Goal: Find specific page/section: Find specific page/section

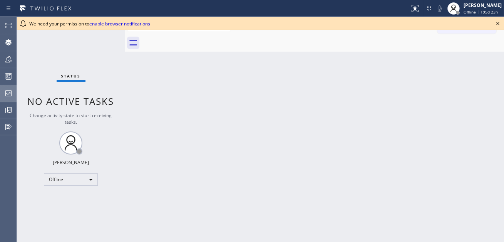
click at [6, 93] on icon at bounding box center [8, 93] width 9 height 9
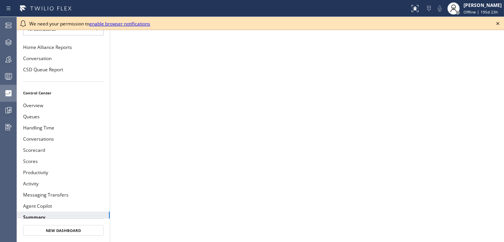
click at [498, 23] on icon at bounding box center [498, 23] width 3 height 3
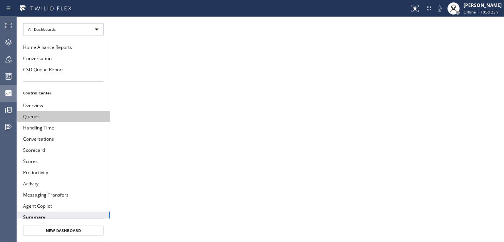
click at [40, 112] on button "Queues" at bounding box center [63, 116] width 93 height 11
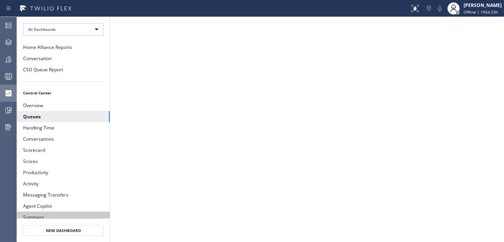
click at [91, 211] on button "Summary" at bounding box center [63, 216] width 93 height 11
